Goal: Communication & Community: Answer question/provide support

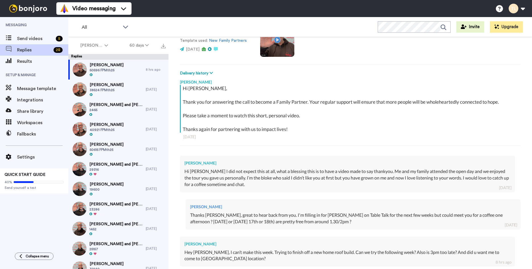
scroll to position [54, 0]
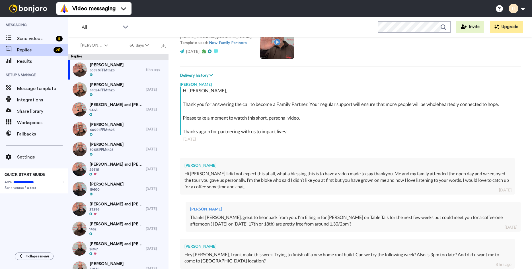
type textarea "x"
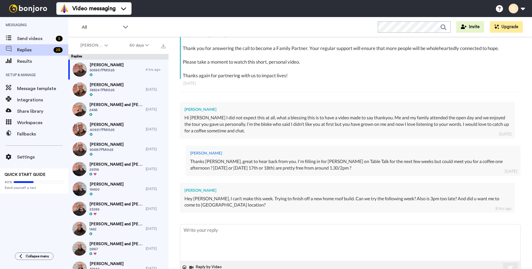
scroll to position [126, 0]
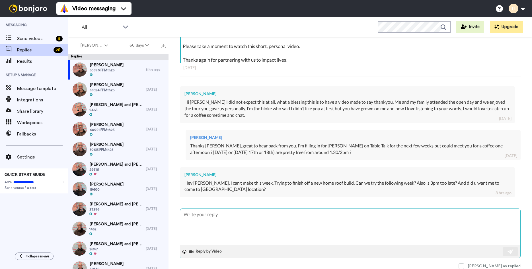
type textarea "H"
type textarea "x"
type textarea "He"
type textarea "x"
type textarea "Hey"
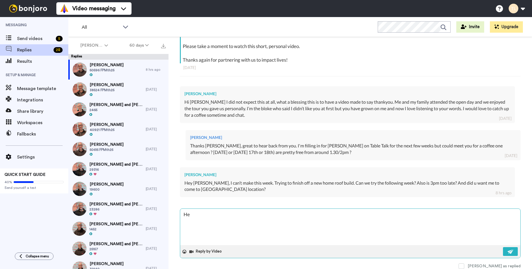
type textarea "x"
type textarea "Hey"
type textarea "x"
type textarea "Hey J"
type textarea "x"
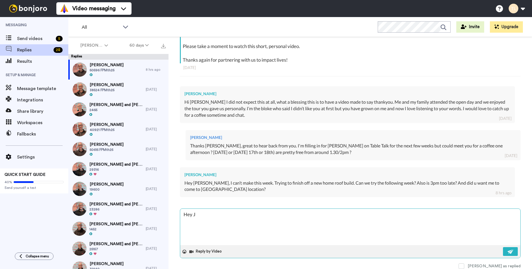
type textarea "Hey Je"
type textarea "x"
type textarea "Hey [PERSON_NAME]"
type textarea "x"
type textarea "Hey [PERSON_NAME]"
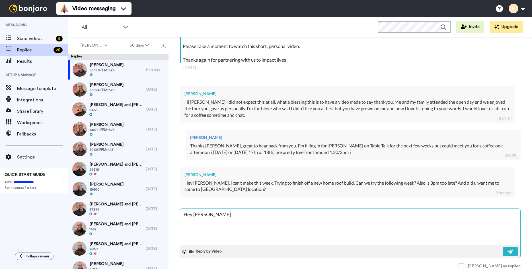
type textarea "x"
type textarea "Hey [PERSON_NAME]"
type textarea "x"
type textarea "Hey [PERSON_NAME]"
type textarea "x"
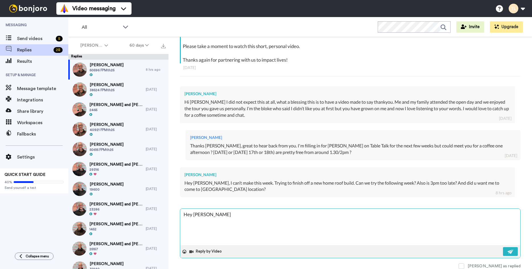
type textarea "Hey [PERSON_NAME],"
type textarea "x"
type textarea "Hey [PERSON_NAME],"
type textarea "x"
type textarea "Hey [PERSON_NAME], a"
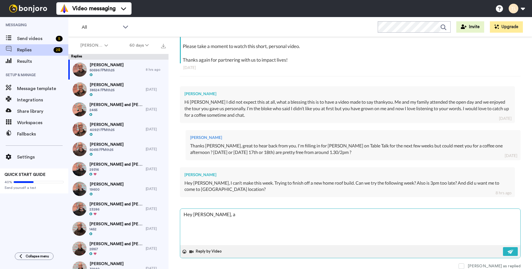
type textarea "x"
type textarea "Hey [PERSON_NAME], al"
type textarea "x"
type textarea "Hey [PERSON_NAME], all"
type textarea "x"
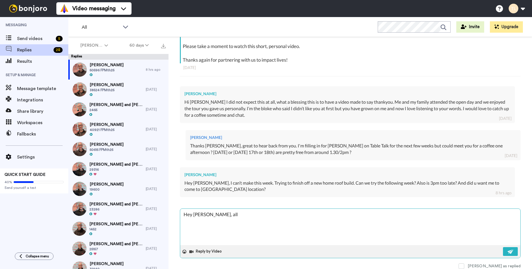
type textarea "Hey [PERSON_NAME], all"
type textarea "x"
type textarea "Hey [PERSON_NAME], all g"
type textarea "x"
type textarea "Hey [PERSON_NAME], all go"
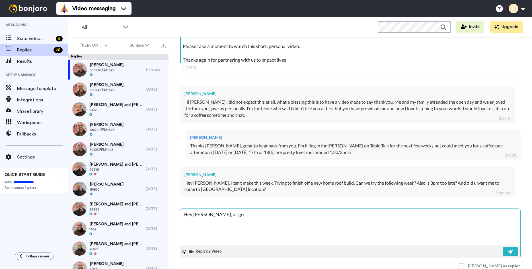
type textarea "x"
type textarea "Hey [PERSON_NAME], all goo"
type textarea "x"
type textarea "Hey [PERSON_NAME], all good"
type textarea "x"
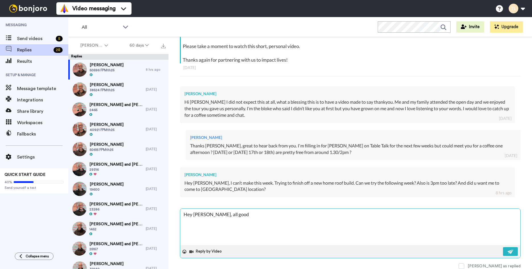
type textarea "Hey [PERSON_NAME], all good"
type textarea "x"
type textarea "Hey [PERSON_NAME], all good m"
type textarea "x"
type textarea "Hey [PERSON_NAME], all good ma"
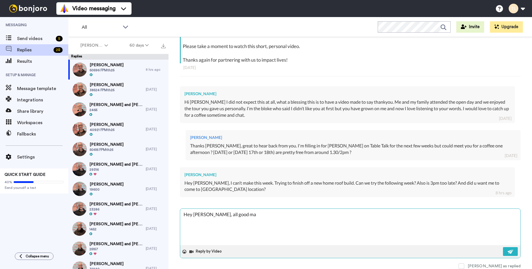
type textarea "x"
type textarea "Hey [PERSON_NAME], all good mat"
type textarea "x"
type textarea "Hey [PERSON_NAME], all good mate"
type textarea "x"
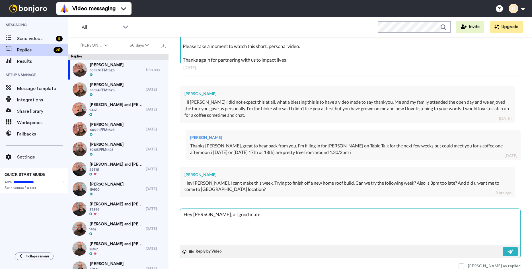
type textarea "Hey [PERSON_NAME], all good mate."
type textarea "x"
type textarea "Hey [PERSON_NAME], all good mate."
type textarea "x"
type textarea "Hey [PERSON_NAME], all good mate. L"
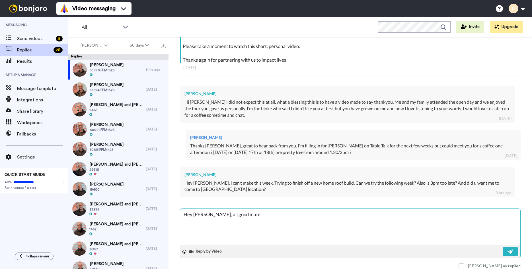
type textarea "x"
type textarea "Hey [PERSON_NAME], all good mate. Le"
type textarea "x"
type textarea "Hey [PERSON_NAME], all good mate. Let"
type textarea "x"
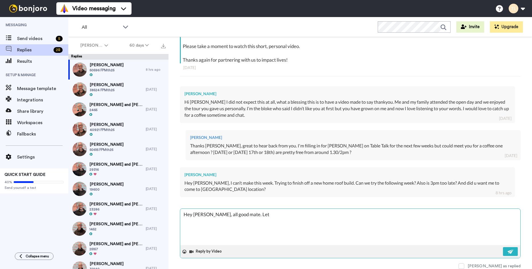
type textarea "Hey [PERSON_NAME], all good mate. Lets"
type textarea "x"
type textarea "Hey [PERSON_NAME], all good mate. Lets"
type textarea "x"
type textarea "Hey [PERSON_NAME], all good mate. Lets"
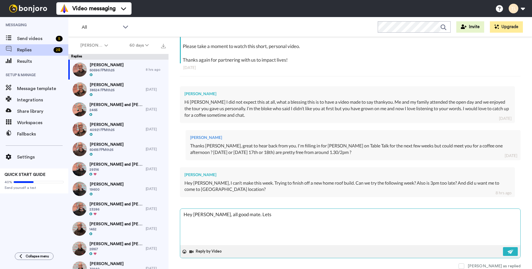
type textarea "x"
type textarea "Hey [PERSON_NAME], all good mate. Let"
type textarea "x"
type textarea "Hey [PERSON_NAME], all good mate. Le"
type textarea "x"
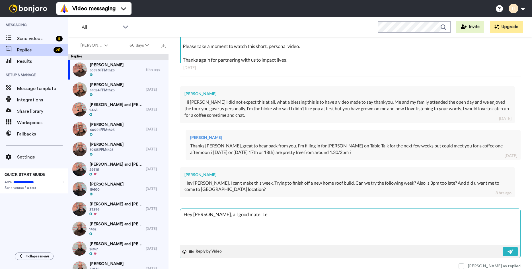
type textarea "Hey [PERSON_NAME], all good mate. L"
type textarea "x"
type textarea "Hey [PERSON_NAME], all good mate."
type textarea "x"
type textarea "Hey [PERSON_NAME], all good mate."
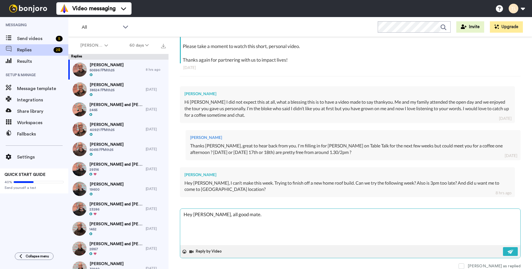
type textarea "x"
type textarea "Hey [PERSON_NAME], all good mate"
type textarea "x"
type textarea "Hey [PERSON_NAME], all good mate,"
type textarea "x"
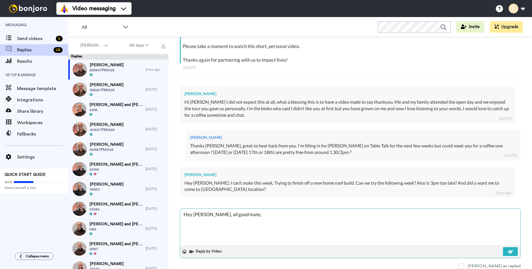
type textarea "Hey [PERSON_NAME], all good mate,"
type textarea "x"
type textarea "Hey [PERSON_NAME], all good mate, w"
type textarea "x"
type textarea "Hey [PERSON_NAME], all good mate, wh"
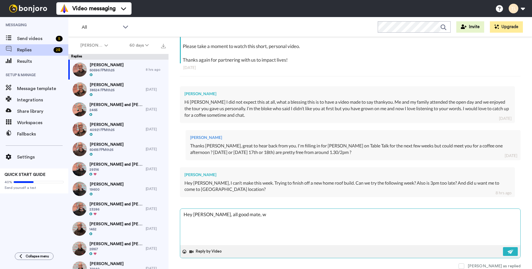
type textarea "x"
type textarea "Hey [PERSON_NAME], all good mate, whe"
type textarea "x"
type textarea "Hey [PERSON_NAME], all good mate, when"
type textarea "x"
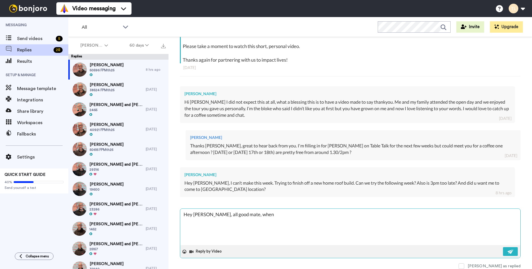
type textarea "Hey [PERSON_NAME], all good mate, whene"
type textarea "x"
type textarea "Hey [PERSON_NAME], all good mate, whenev"
type textarea "x"
type textarea "Hey [PERSON_NAME], all good mate, wheneve"
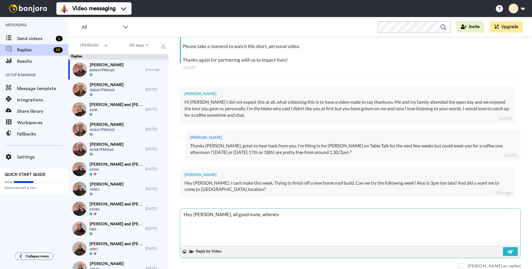
type textarea "x"
type textarea "Hey [PERSON_NAME], all good mate, whenever"
type textarea "x"
type textarea "Hey [PERSON_NAME], all good mate, whenever"
type textarea "x"
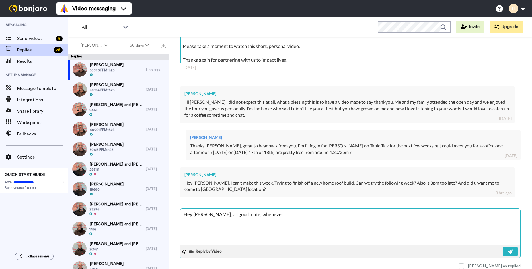
type textarea "Hey [PERSON_NAME], all good mate, whenever w"
type textarea "x"
type textarea "Hey [PERSON_NAME], all good mate, whenever we"
type textarea "x"
type textarea "Hey [PERSON_NAME], all good mate, whenever we"
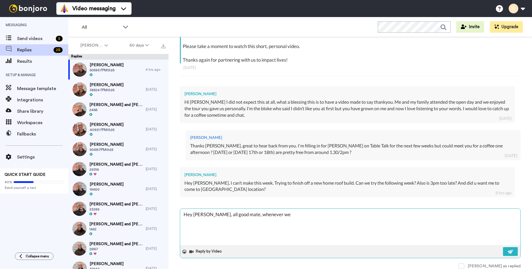
type textarea "x"
type textarea "Hey [PERSON_NAME], all good mate, whenever we c"
type textarea "x"
type textarea "Hey [PERSON_NAME], all good mate, whenever we ca"
type textarea "x"
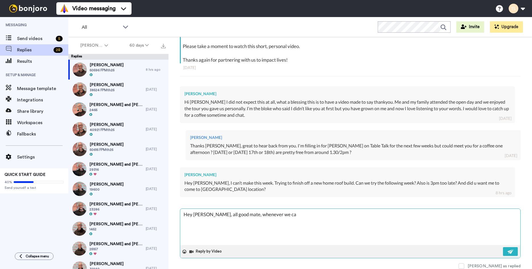
type textarea "Hey [PERSON_NAME], all good mate, whenever we can"
type textarea "x"
type textarea "Hey [PERSON_NAME], all good mate, whenever we ca"
type textarea "x"
type textarea "Hey [PERSON_NAME], all good mate, whenever we c"
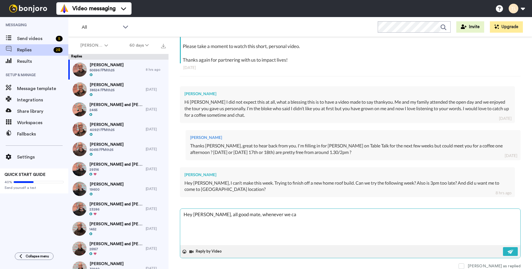
type textarea "x"
type textarea "Hey [PERSON_NAME], all good mate, whenever we"
type textarea "x"
type textarea "Hey [PERSON_NAME], all good mate, whenever we"
type textarea "x"
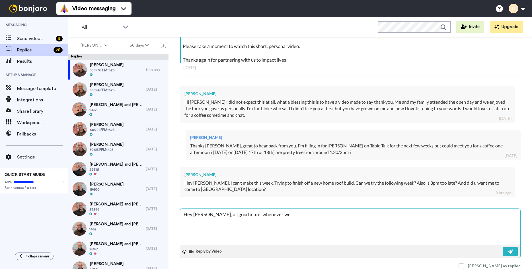
type textarea "Hey [PERSON_NAME], all good mate, whenever w"
type textarea "x"
type textarea "Hey [PERSON_NAME], all good mate, whenever"
type textarea "x"
type textarea "Hey [PERSON_NAME], all good mate, whenever"
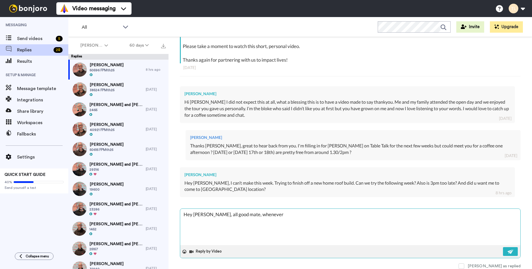
type textarea "x"
type textarea "Hey [PERSON_NAME], all good mate, wheneve"
type textarea "x"
type textarea "Hey [PERSON_NAME], all good mate, whenev"
type textarea "x"
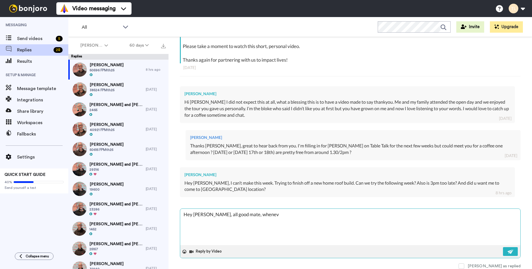
type textarea "Hey [PERSON_NAME], all good mate, whene"
type textarea "x"
type textarea "Hey [PERSON_NAME], all good mate, when"
type textarea "x"
type textarea "Hey [PERSON_NAME], all good mate, whe"
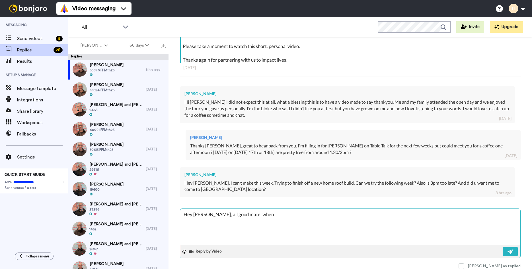
type textarea "x"
type textarea "Hey [PERSON_NAME], all good mate, wh"
type textarea "x"
type textarea "Hey [PERSON_NAME], all good mate, w"
type textarea "x"
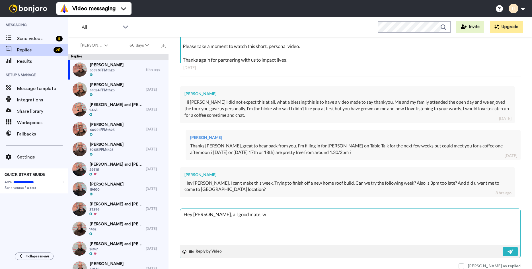
type textarea "Hey [PERSON_NAME], all good mate,"
type textarea "x"
type textarea "Hey [PERSON_NAME], all good mate,"
type textarea "x"
type textarea "Hey [PERSON_NAME], all good mate"
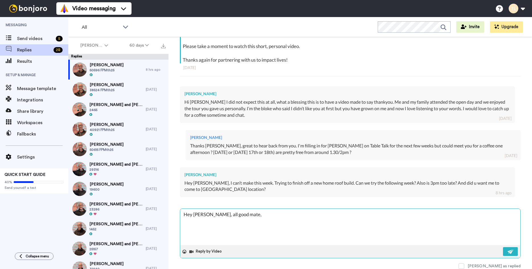
type textarea "x"
type textarea "Hey [PERSON_NAME], all good mate."
type textarea "x"
type textarea "Hey [PERSON_NAME], all good mate."
type textarea "x"
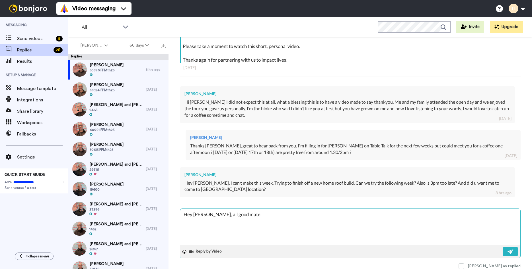
type textarea "Hey [PERSON_NAME], all good mate. 3"
type textarea "x"
type textarea "Hey [PERSON_NAME], all good mate. 3p"
type textarea "x"
type textarea "Hey [PERSON_NAME], all good mate. 3pm"
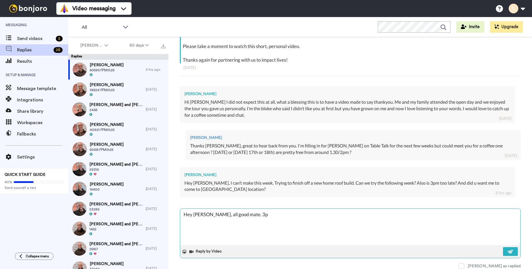
type textarea "x"
type textarea "Hey [PERSON_NAME], all good mate. 3pm"
type textarea "x"
type textarea "Hey [PERSON_NAME], all good mate. 3pm i"
type textarea "x"
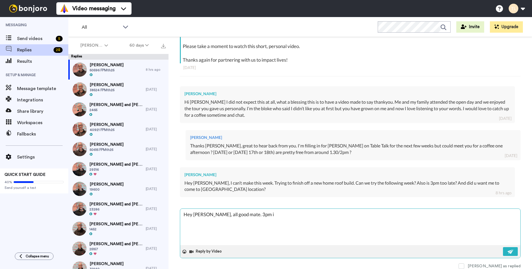
type textarea "Hey [PERSON_NAME], all good mate. 3pm is"
type textarea "x"
type textarea "Hey [PERSON_NAME], all good mate. 3pm is"
type textarea "x"
type textarea "Hey [PERSON_NAME], all good mate. 3pm is f"
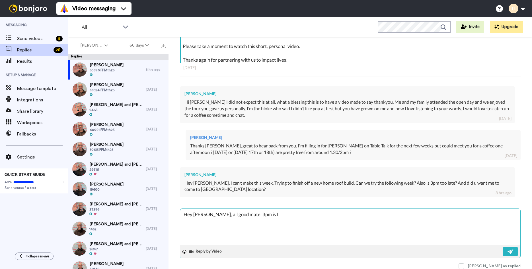
type textarea "x"
type textarea "Hey [PERSON_NAME], all good mate. 3pm is fi"
type textarea "x"
type textarea "Hey [PERSON_NAME], all good mate. 3pm is fin"
type textarea "x"
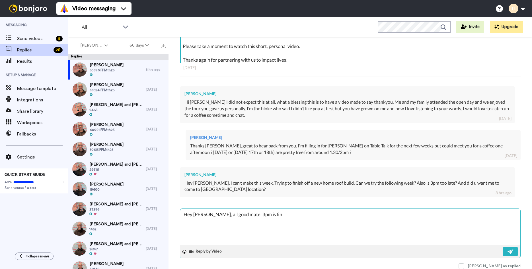
type textarea "Hey [PERSON_NAME], all good mate. 3pm is fine"
type textarea "x"
type textarea "Hey [PERSON_NAME], all good mate. 3pm is fine"
type textarea "x"
type textarea "Hey [PERSON_NAME], all good mate. 3pm is fine f"
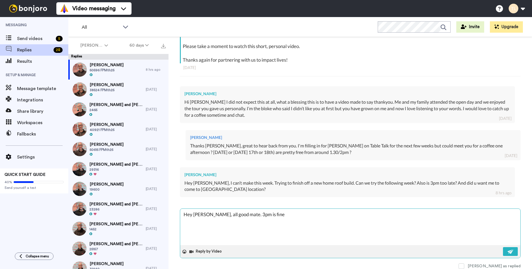
type textarea "x"
type textarea "Hey [PERSON_NAME], all good mate. 3pm is fine fo"
type textarea "x"
type textarea "Hey [PERSON_NAME], all good mate. 3pm is fine for"
type textarea "x"
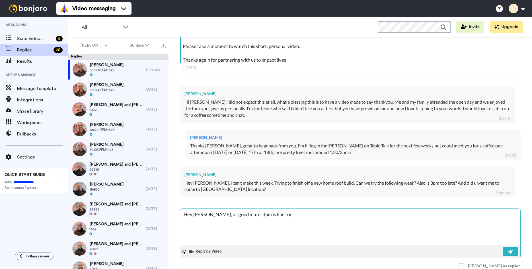
type textarea "Hey [PERSON_NAME], all good mate. 3pm is fine for"
type textarea "x"
type textarea "Hey [PERSON_NAME], all good mate. 3pm is fine for m"
type textarea "x"
type textarea "Hey [PERSON_NAME], all good mate. 3pm is fine for me"
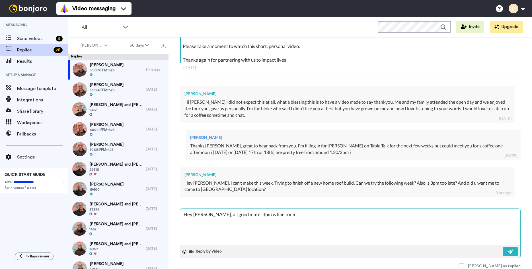
type textarea "x"
type textarea "Hey [PERSON_NAME], all good mate. 3pm is fine for me"
type textarea "x"
type textarea "Hey [PERSON_NAME], all good mate. 3pm is fine for me -"
type textarea "x"
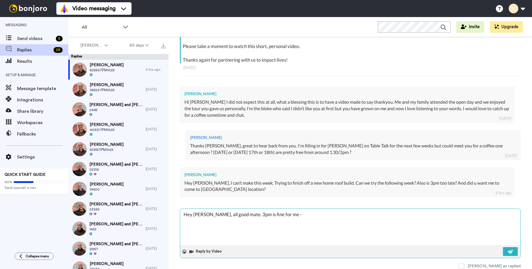
type textarea "Hey [PERSON_NAME], all good mate. 3pm is fine for me -"
type textarea "x"
type textarea "Hey [PERSON_NAME], all good mate. 3pm is fine for me - i"
type textarea "x"
type textarea "Hey [PERSON_NAME], all good mate. 3pm is fine for me - if"
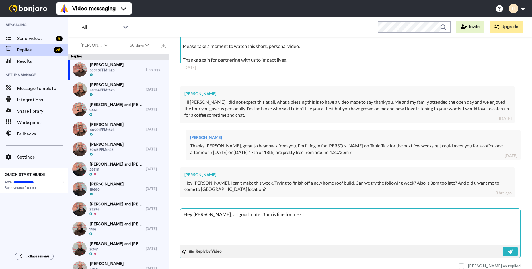
type textarea "x"
type textarea "Hey [PERSON_NAME], all good mate. 3pm is fine for me - if"
type textarea "x"
type textarea "Hey [PERSON_NAME], all good mate. 3pm is fine for me - if y"
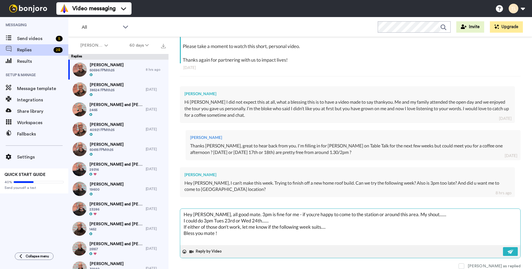
click at [520, 251] on div "Hey [PERSON_NAME], all good mate. 3pm is fine for me - if you;re happy to come …" at bounding box center [350, 234] width 340 height 50
click at [507, 251] on img at bounding box center [510, 252] width 6 height 5
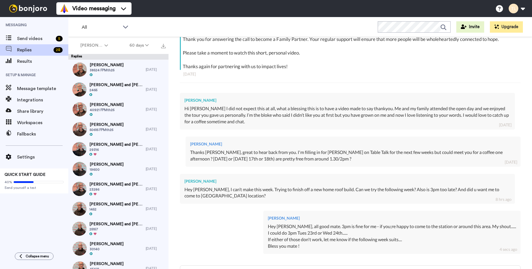
scroll to position [176, 0]
